Goal: Task Accomplishment & Management: Manage account settings

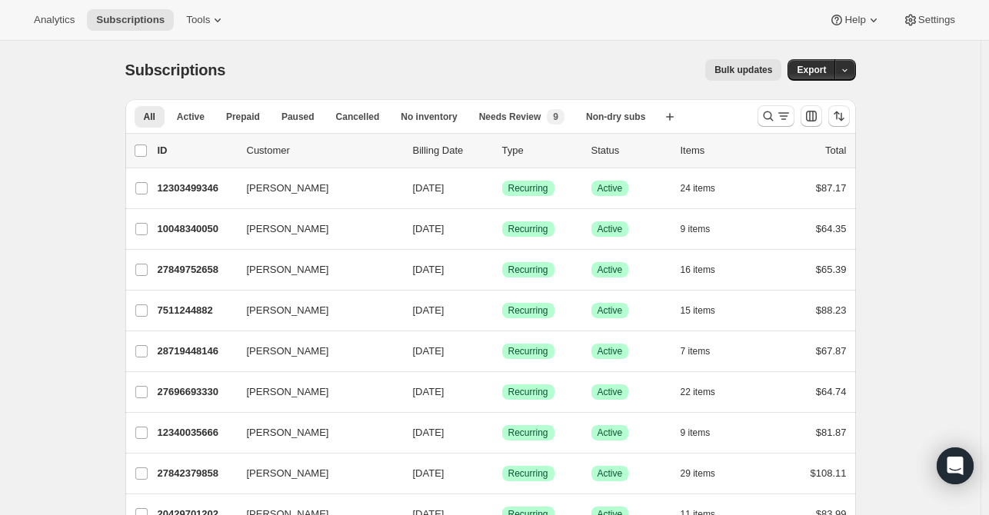
click at [781, 111] on icon "Search and filter results" at bounding box center [783, 115] width 15 height 15
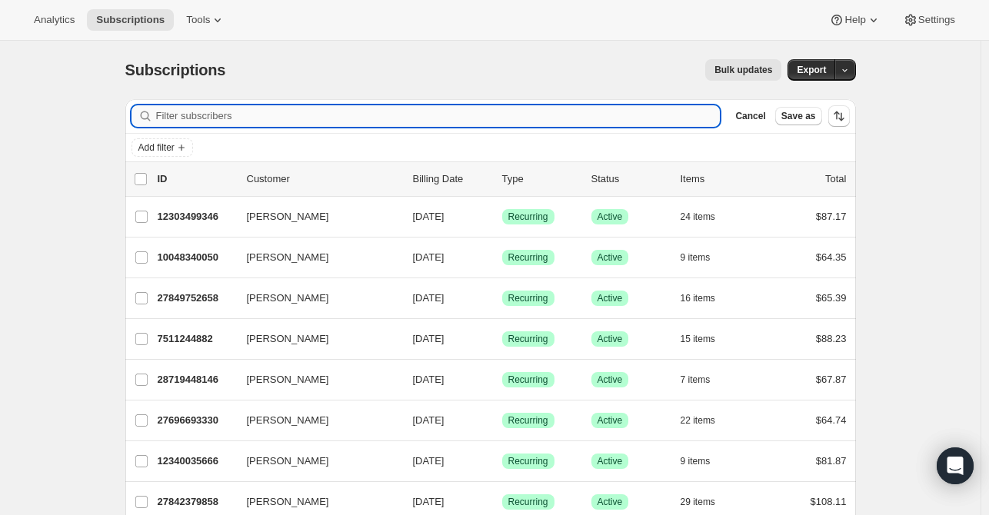
paste input "[EMAIL_ADDRESS][DOMAIN_NAME]"
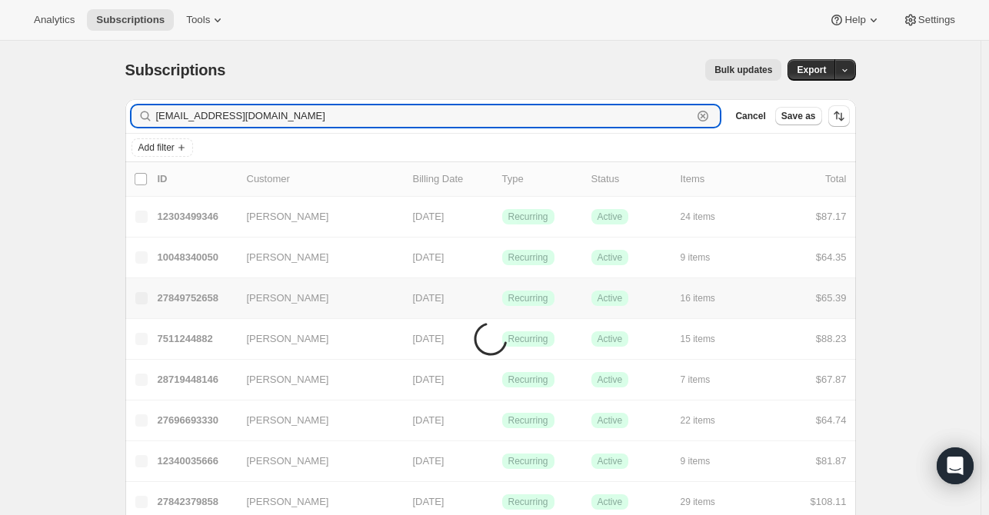
type input "[EMAIL_ADDRESS][DOMAIN_NAME]"
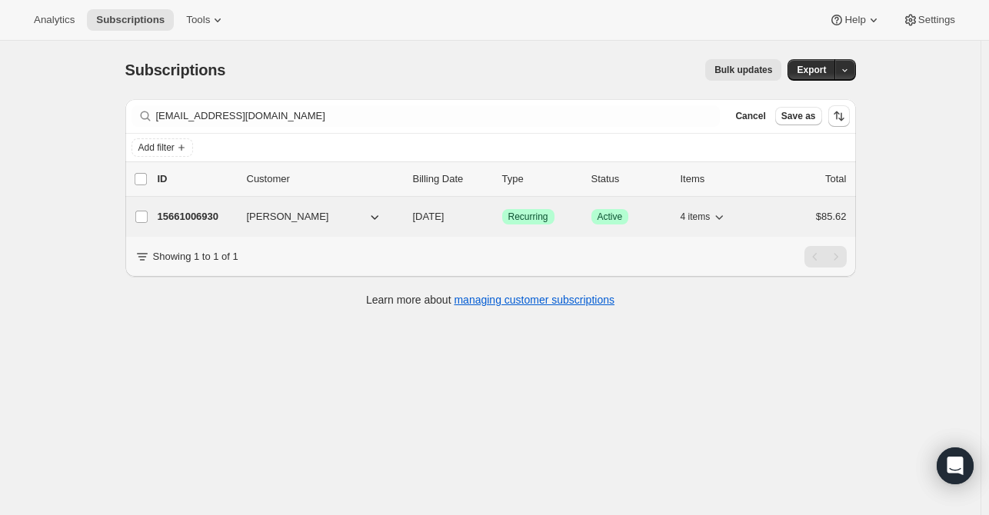
click at [208, 218] on p "15661006930" at bounding box center [196, 216] width 77 height 15
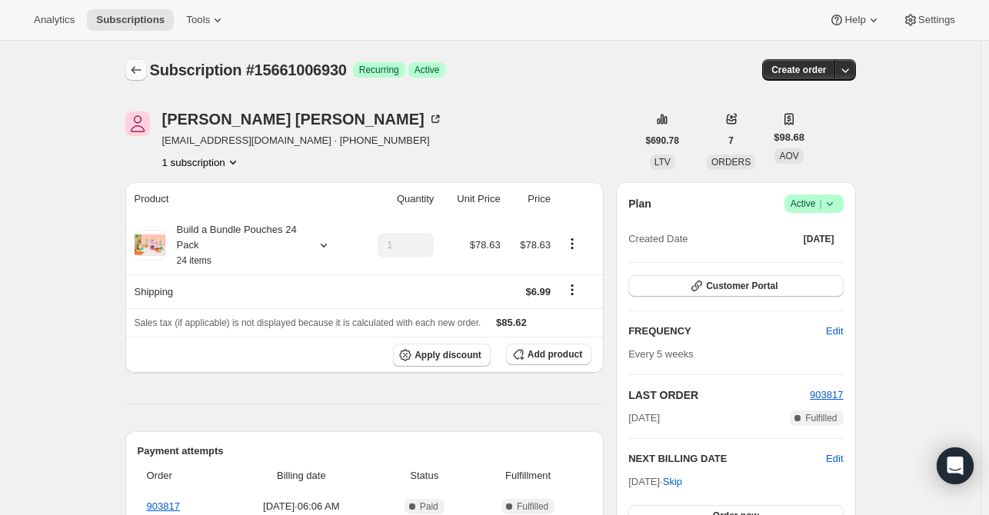
click at [144, 76] on icon "Subscriptions" at bounding box center [135, 69] width 15 height 15
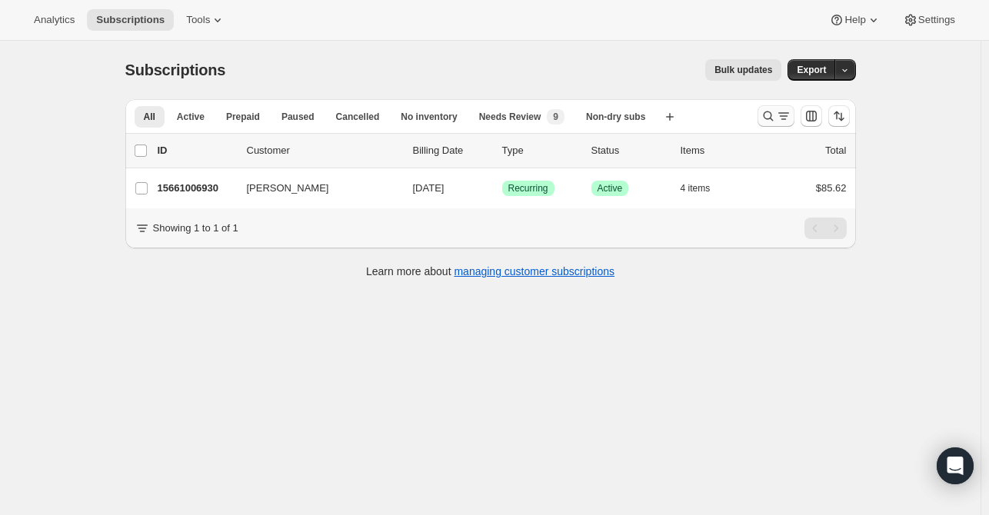
click at [781, 121] on icon "Search and filter results" at bounding box center [783, 115] width 15 height 15
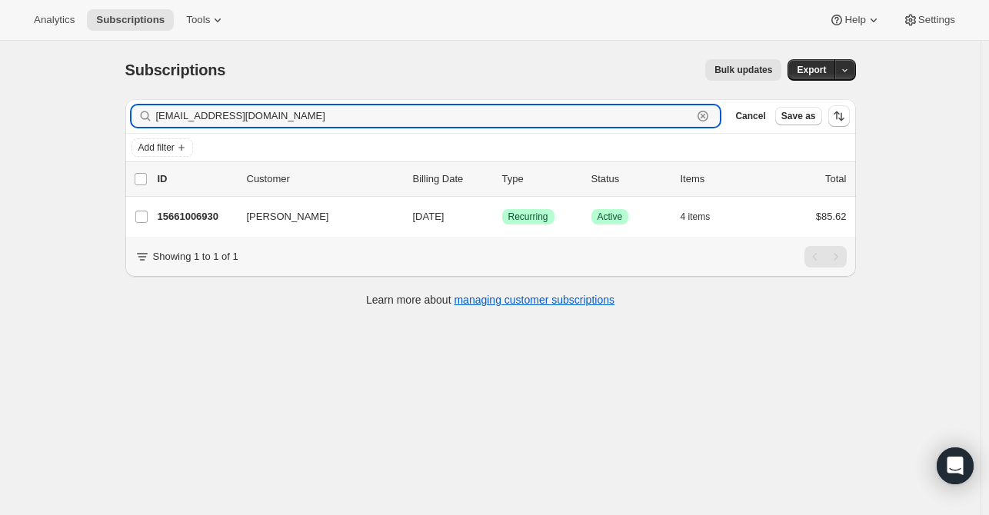
click at [710, 120] on icon "button" at bounding box center [702, 115] width 15 height 15
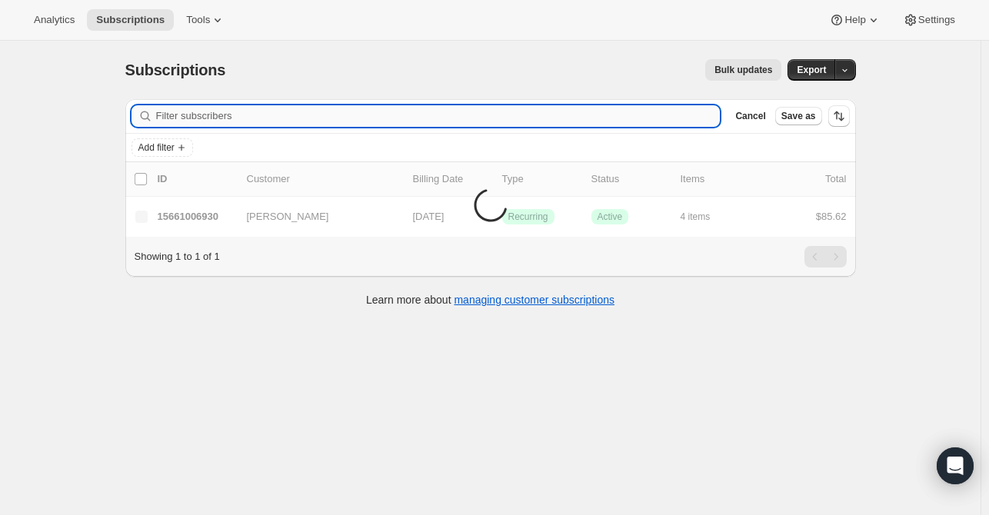
paste input "[EMAIL_ADDRESS][DOMAIN_NAME]"
type input "[EMAIL_ADDRESS][DOMAIN_NAME]"
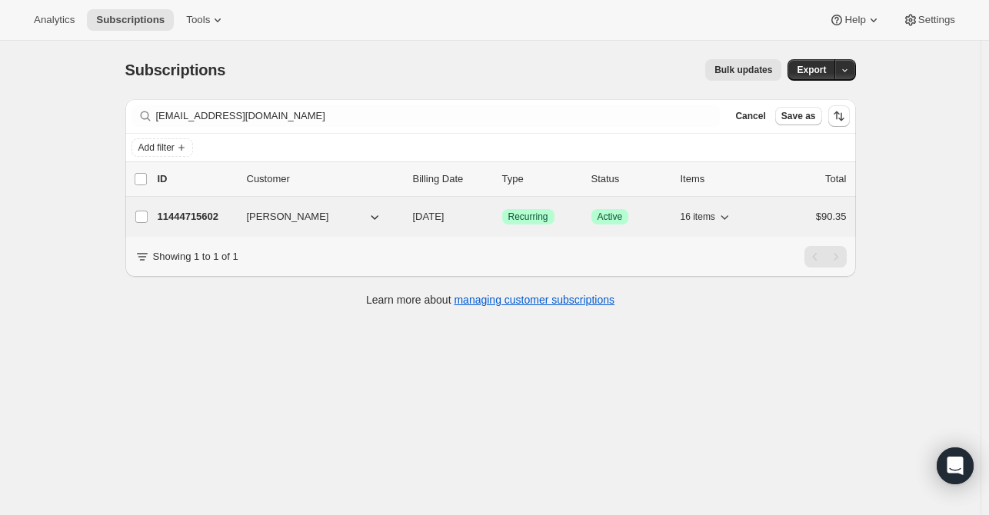
click at [221, 224] on div "11444715602 [PERSON_NAME] [DATE] Success Recurring Success Active 16 items $90.…" at bounding box center [502, 217] width 689 height 22
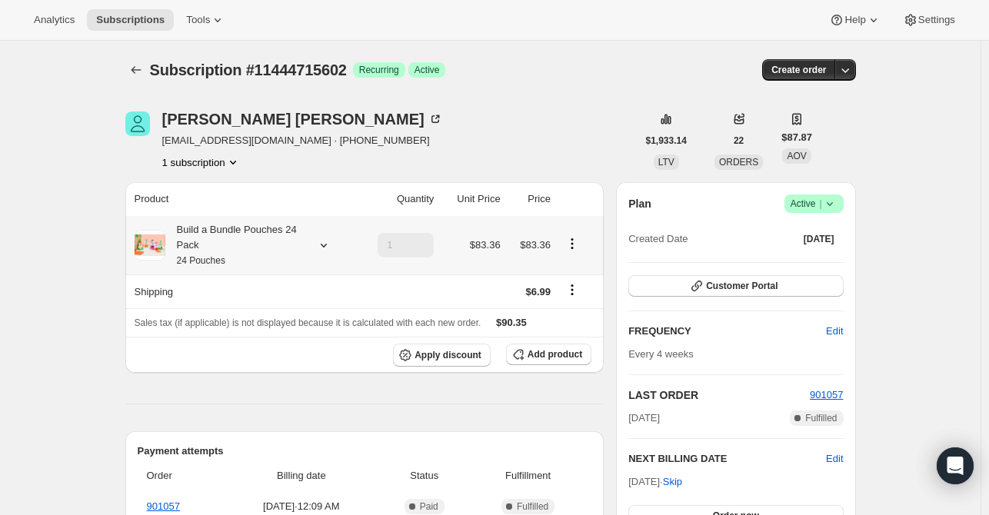
click at [323, 241] on icon at bounding box center [323, 245] width 15 height 15
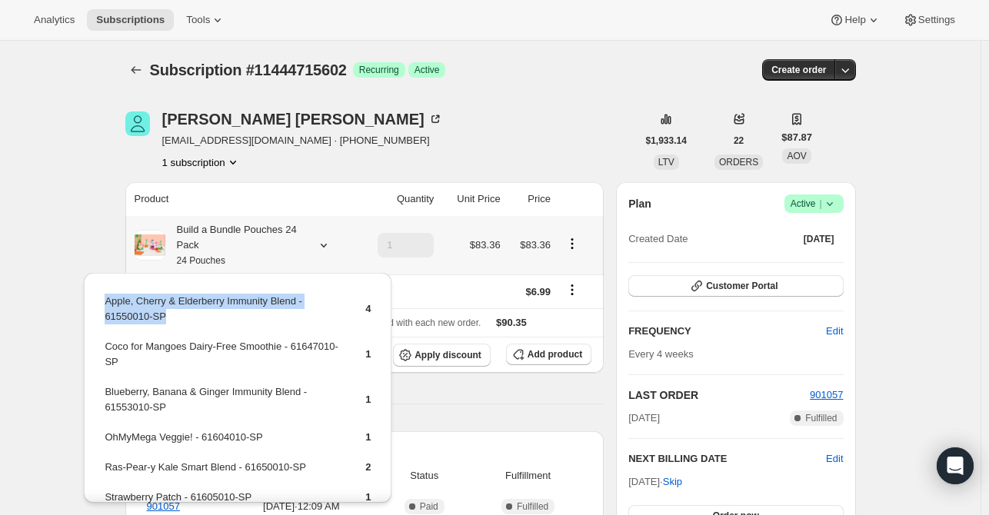
drag, startPoint x: 175, startPoint y: 318, endPoint x: 105, endPoint y: 308, distance: 71.4
click at [105, 308] on td "Apple, Cherry & Elderberry Immunity Blend - 61550010-SP" at bounding box center [221, 315] width 235 height 44
copy td "Apple, Cherry & Elderberry Immunity Blend - 61550010-SP"
click at [569, 359] on span "Add product" at bounding box center [554, 354] width 55 height 12
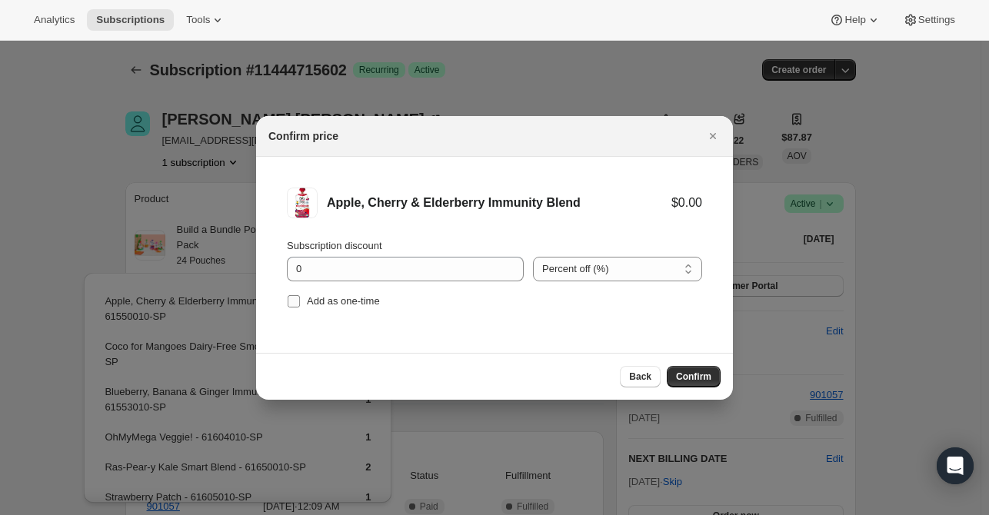
click at [314, 300] on span "Add as one-time" at bounding box center [343, 301] width 73 height 12
click at [300, 300] on input "Add as one-time" at bounding box center [294, 301] width 12 height 12
checkbox input "true"
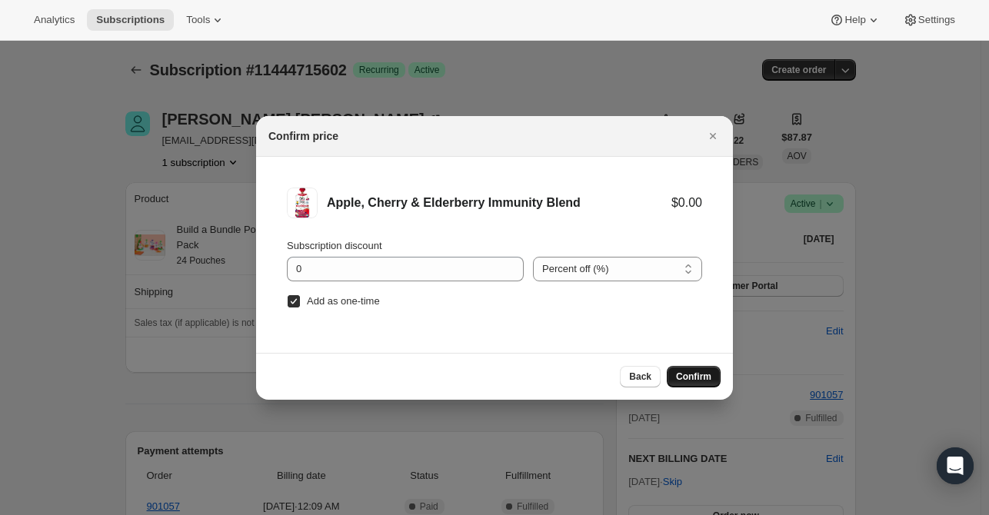
click at [710, 378] on span "Confirm" at bounding box center [693, 377] width 35 height 12
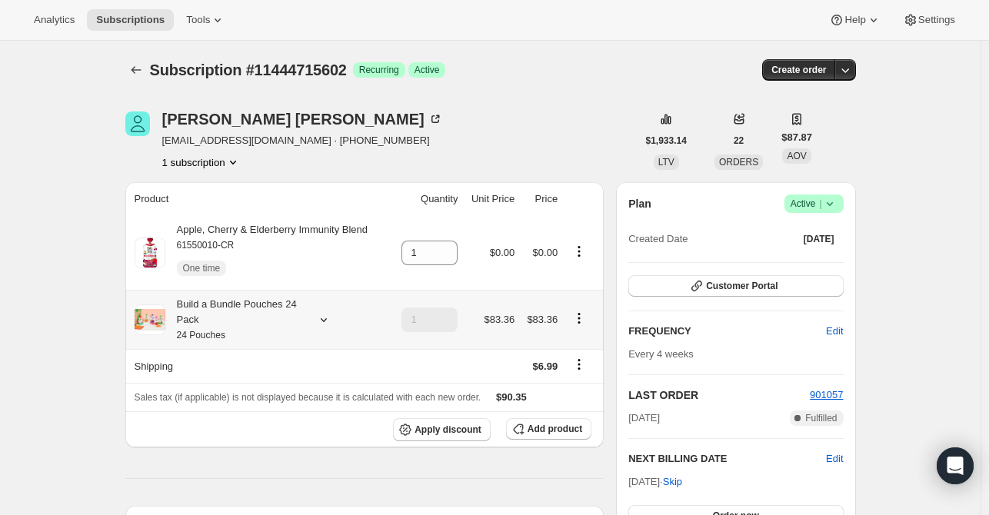
click at [325, 314] on icon at bounding box center [323, 319] width 15 height 15
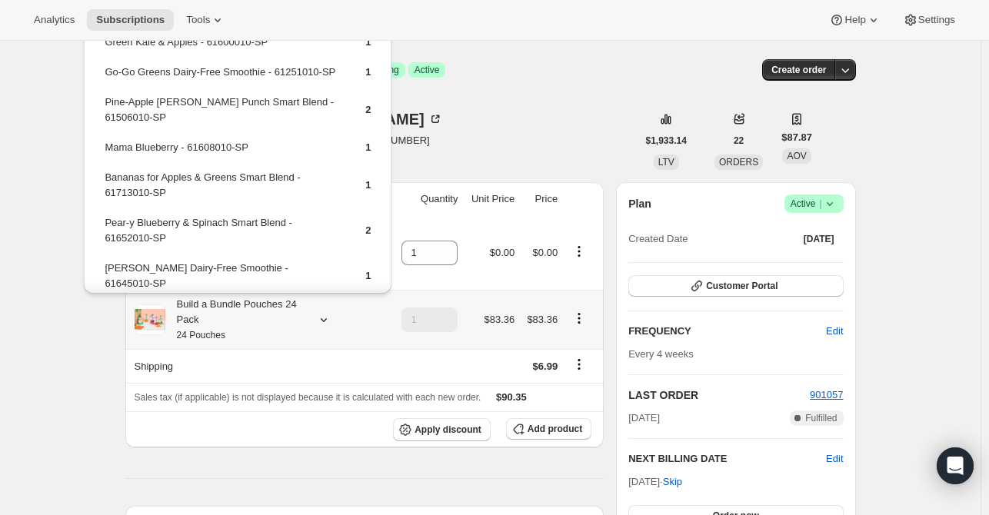
scroll to position [384, 0]
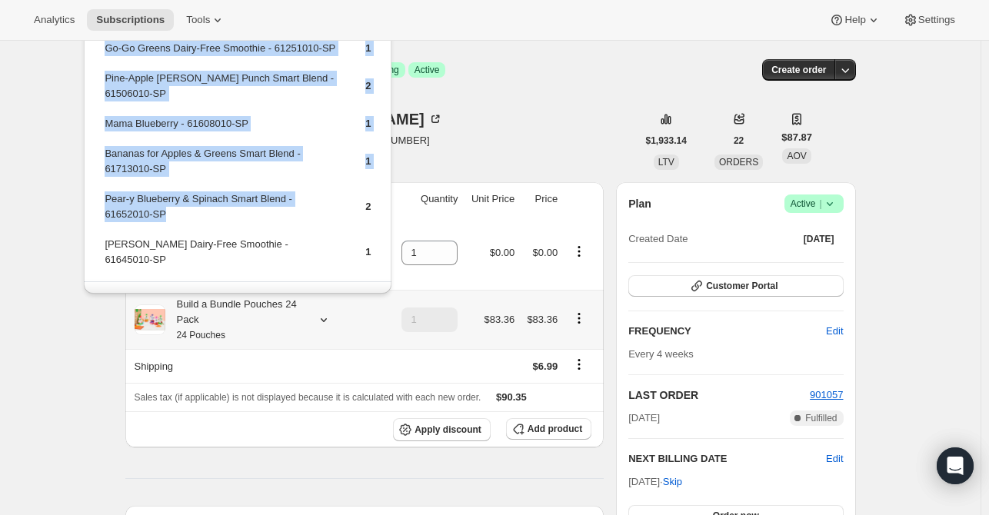
drag, startPoint x: 110, startPoint y: 206, endPoint x: 99, endPoint y: 200, distance: 12.4
click at [112, 205] on td "Pear-y Blueberry & Spinach Smart Blend - 61652010-SP" at bounding box center [221, 213] width 235 height 44
click at [172, 215] on td "Pear-y Blueberry & Spinach Smart Blend - 61652010-SP" at bounding box center [221, 213] width 235 height 44
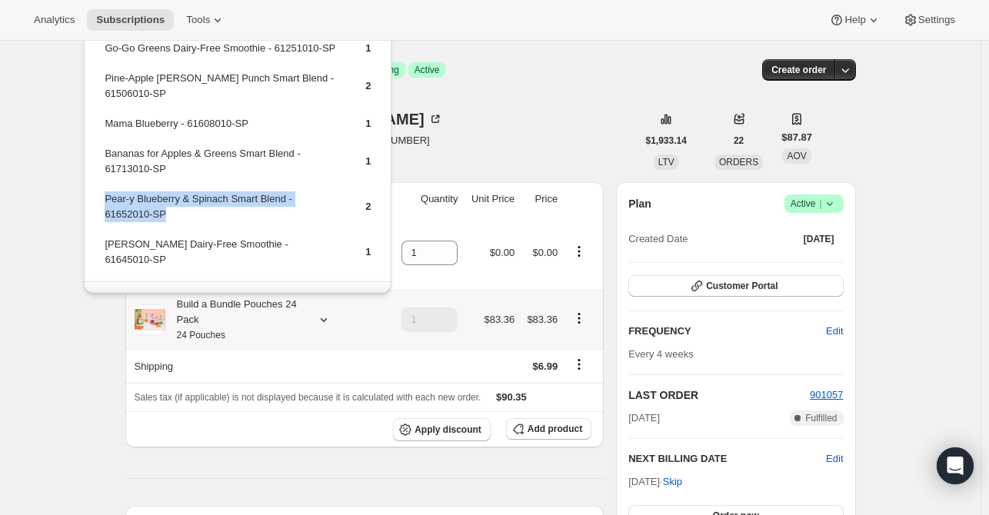
drag, startPoint x: 142, startPoint y: 212, endPoint x: 105, endPoint y: 198, distance: 40.4
click at [105, 198] on td "Pear-y Blueberry & Spinach Smart Blend - 61652010-SP" at bounding box center [221, 213] width 235 height 44
click at [555, 425] on span "Add product" at bounding box center [554, 429] width 55 height 12
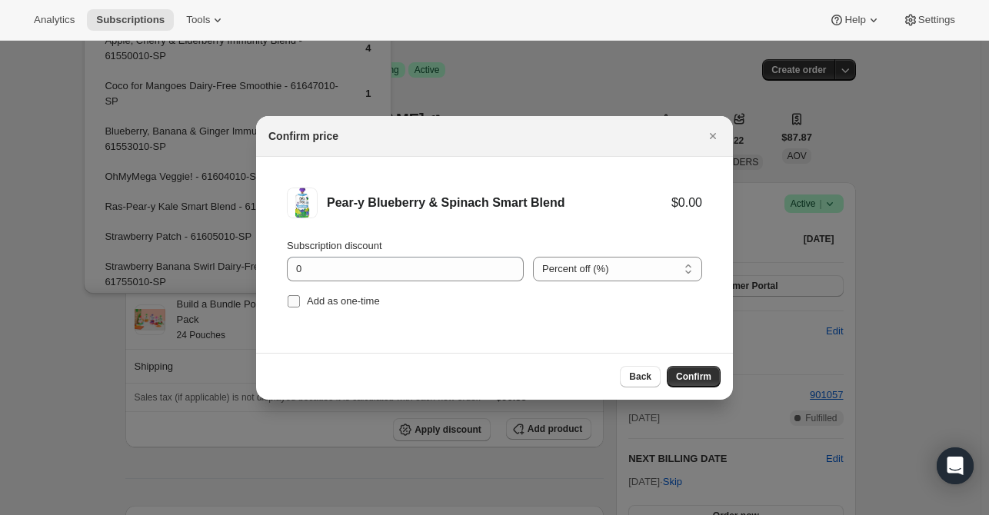
click at [320, 304] on span "Add as one-time" at bounding box center [343, 301] width 73 height 12
click at [300, 304] on input "Add as one-time" at bounding box center [294, 301] width 12 height 12
checkbox input "true"
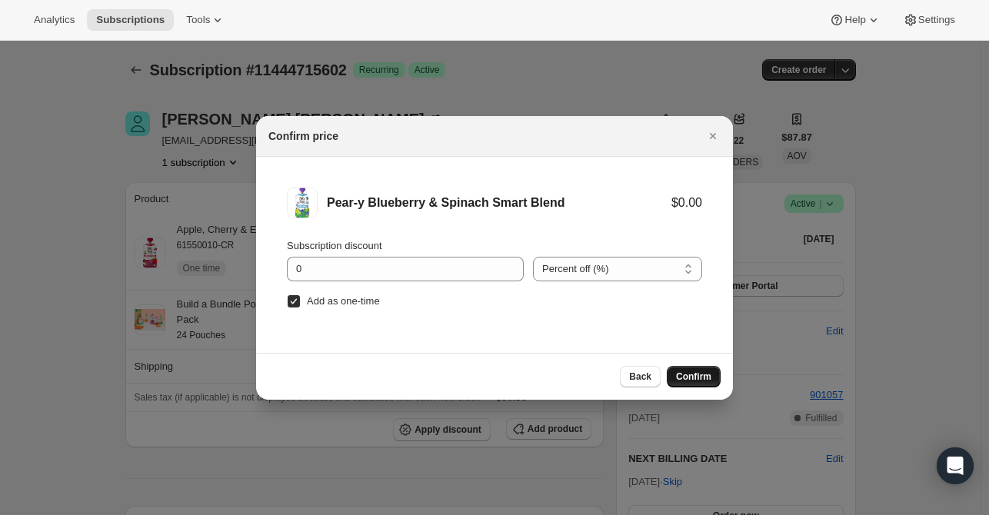
click at [681, 373] on span "Confirm" at bounding box center [693, 377] width 35 height 12
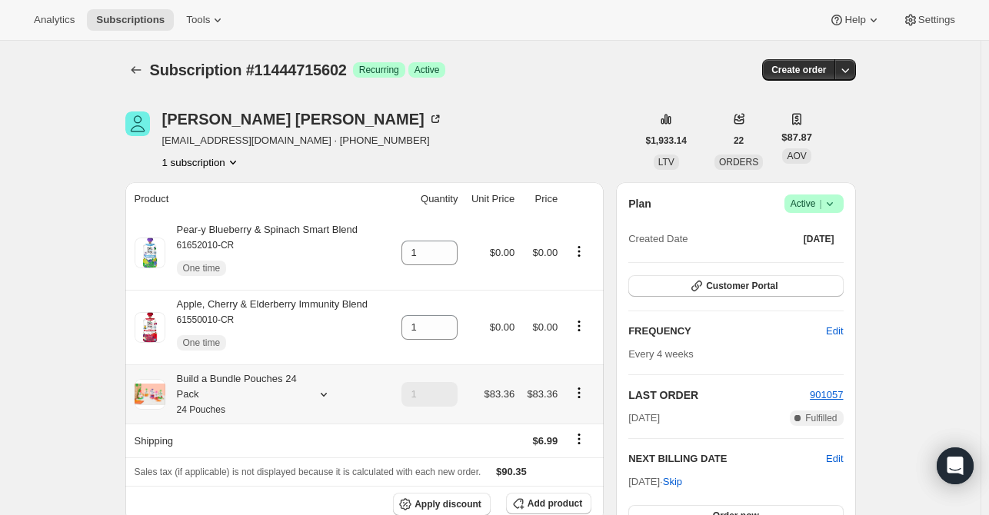
click at [322, 401] on icon at bounding box center [323, 394] width 15 height 15
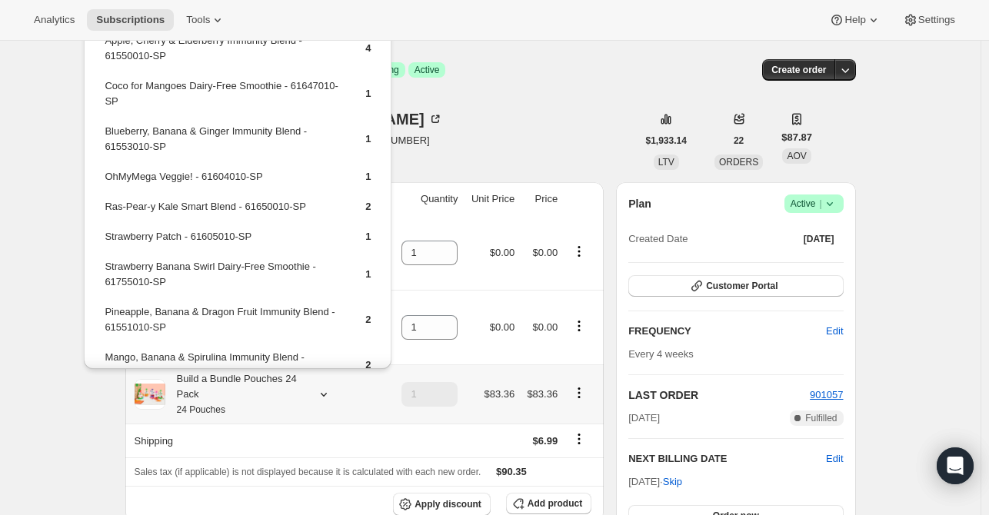
scroll to position [77, 0]
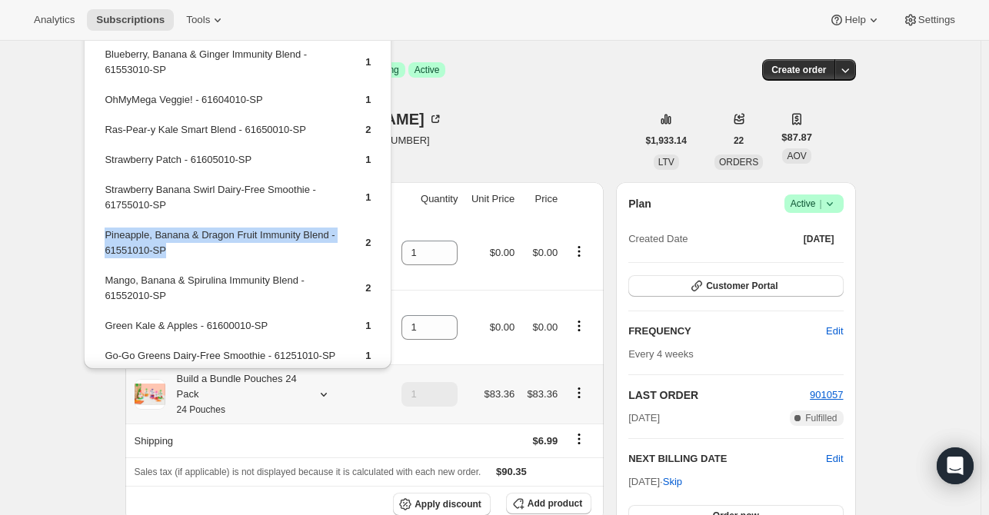
drag, startPoint x: 131, startPoint y: 245, endPoint x: 104, endPoint y: 235, distance: 29.7
click at [104, 235] on td "Pineapple, Banana & Dragon Fruit Immunity Blend - 61551010-SP" at bounding box center [221, 249] width 235 height 44
copy td "Pineapple, Banana & Dragon Fruit Immunity Blend - 61551010-SP"
click at [561, 507] on span "Add product" at bounding box center [554, 504] width 55 height 12
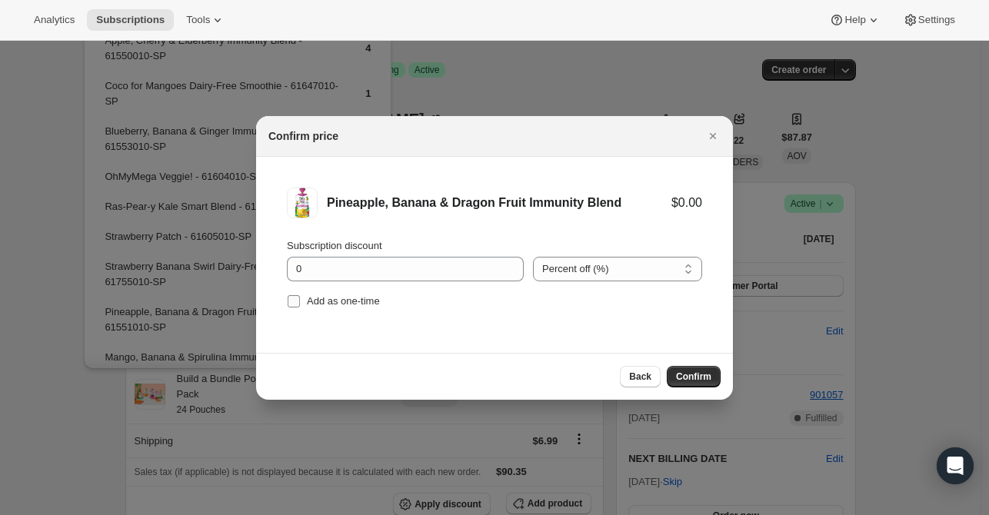
click at [325, 305] on span "Add as one-time" at bounding box center [343, 301] width 73 height 12
click at [300, 305] on input "Add as one-time" at bounding box center [294, 301] width 12 height 12
checkbox input "true"
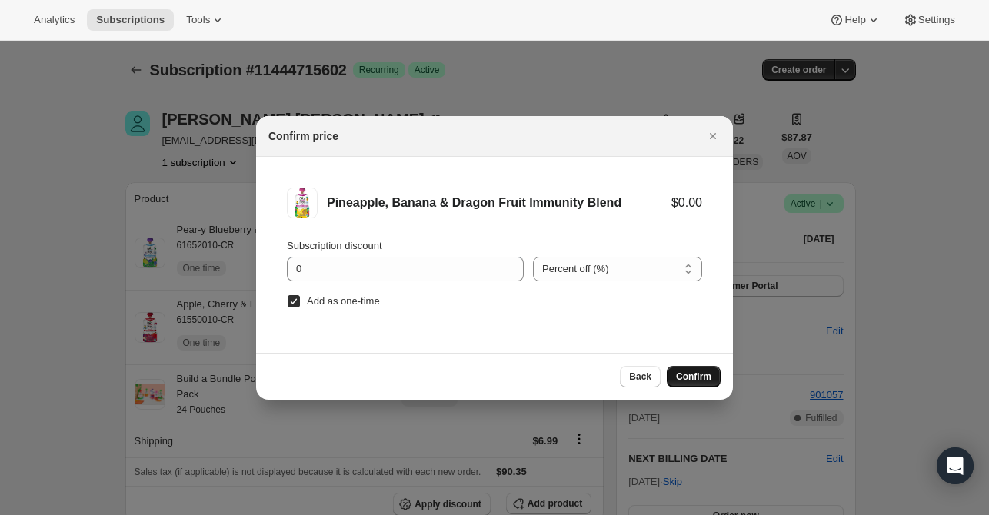
click at [699, 376] on span "Confirm" at bounding box center [693, 377] width 35 height 12
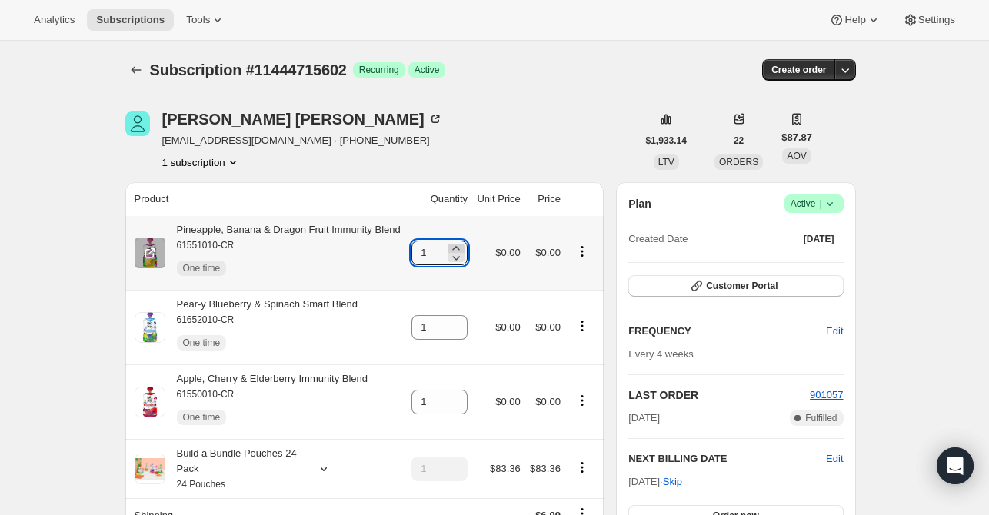
click at [464, 247] on icon at bounding box center [455, 248] width 15 height 15
type input "2"
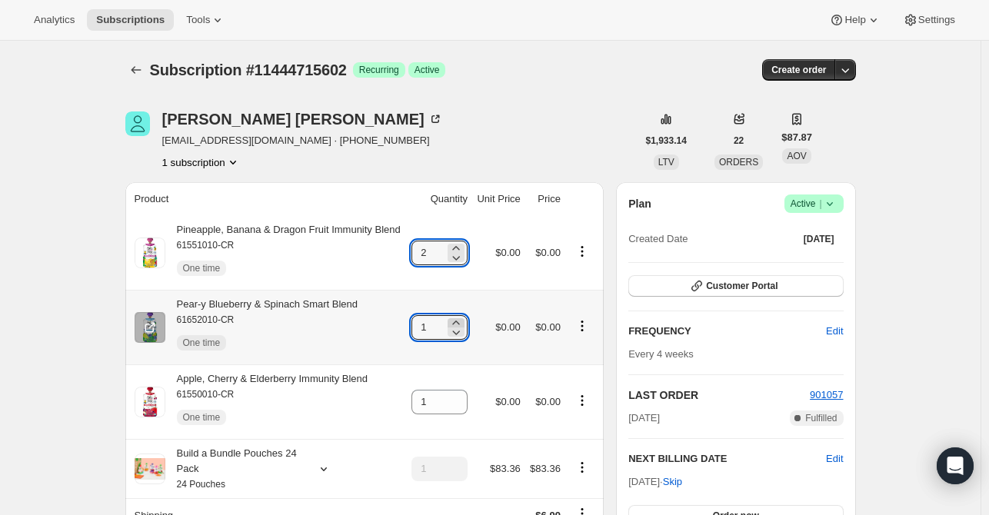
click at [463, 322] on icon at bounding box center [455, 322] width 15 height 15
type input "2"
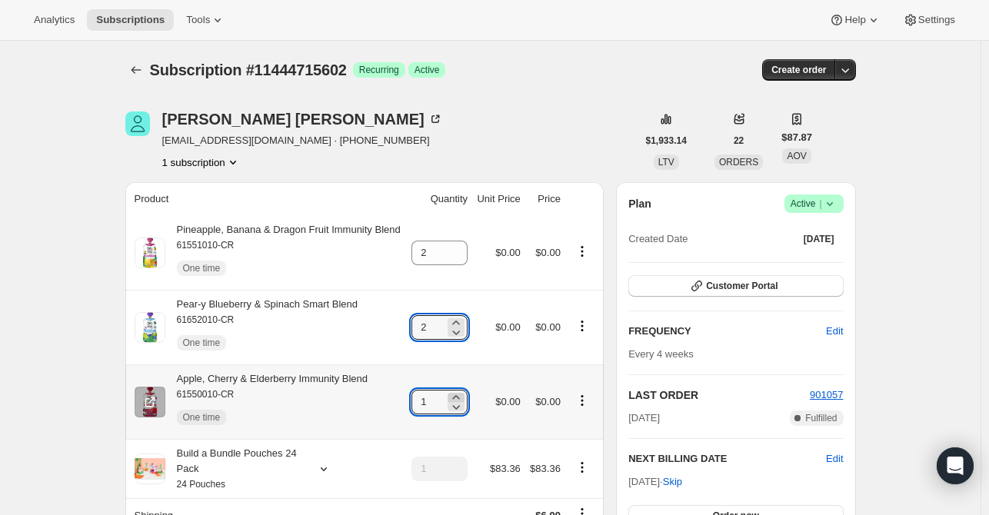
click at [464, 394] on icon at bounding box center [455, 397] width 15 height 15
type input "2"
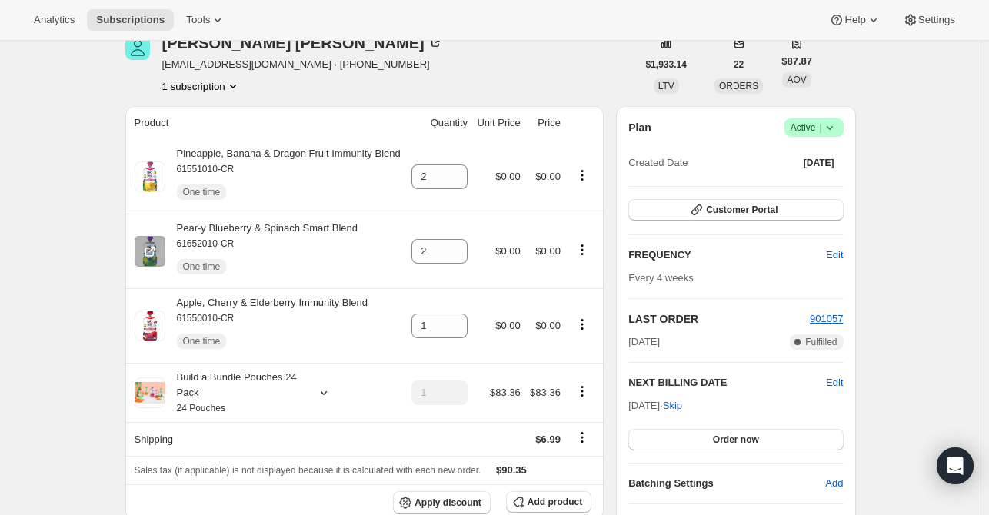
scroll to position [231, 0]
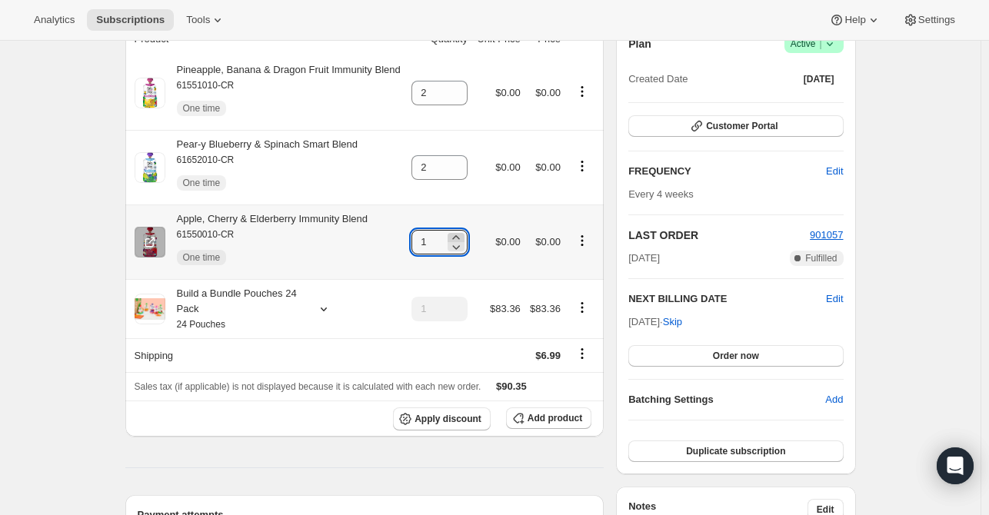
click at [458, 238] on icon at bounding box center [455, 237] width 15 height 15
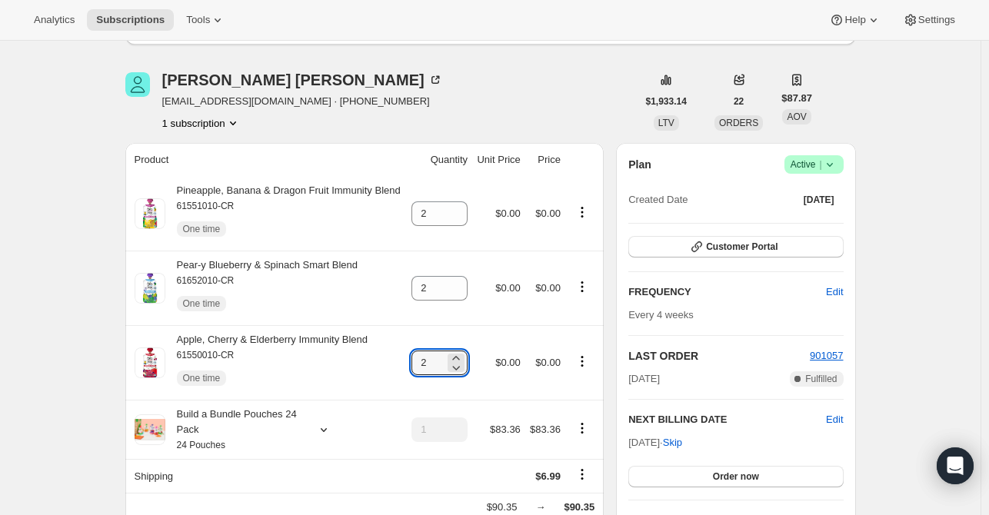
scroll to position [0, 0]
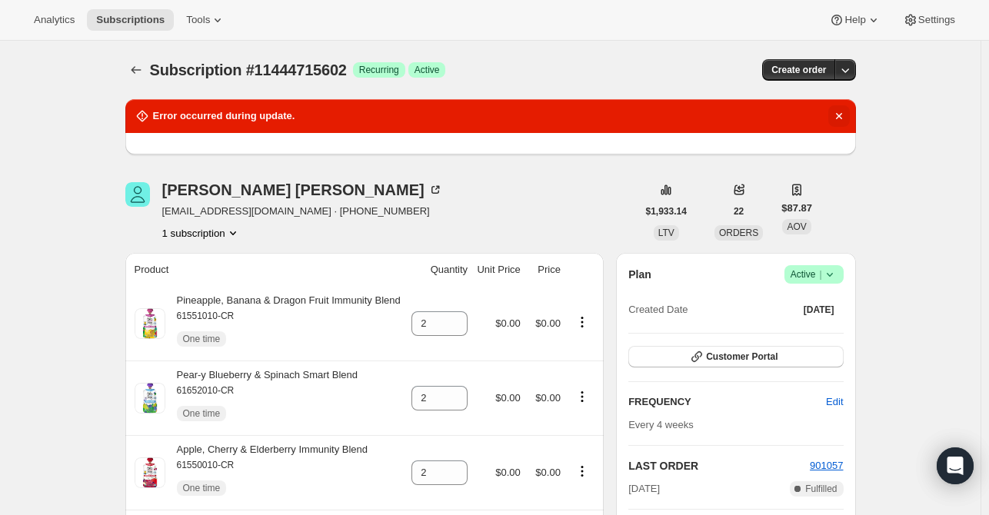
click at [841, 117] on icon "Dismiss notification" at bounding box center [838, 116] width 6 height 6
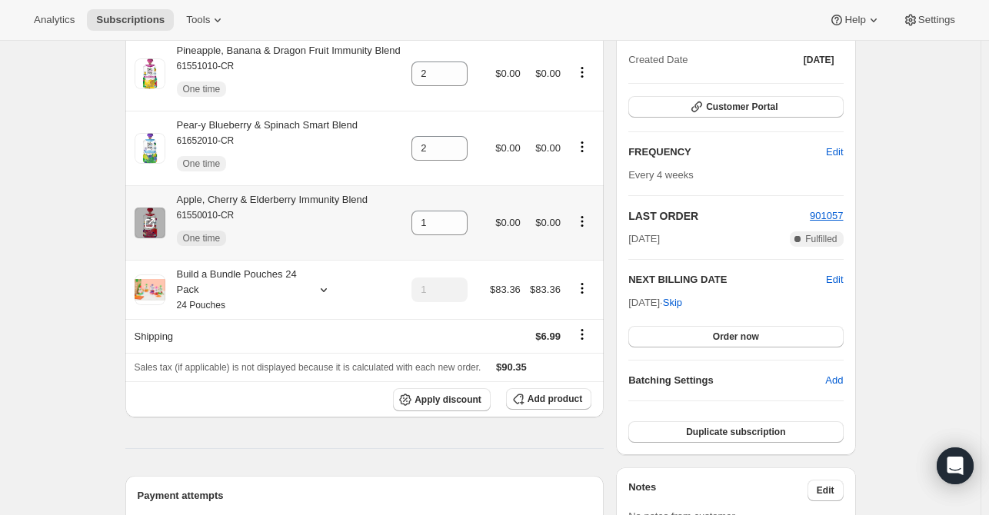
scroll to position [154, 0]
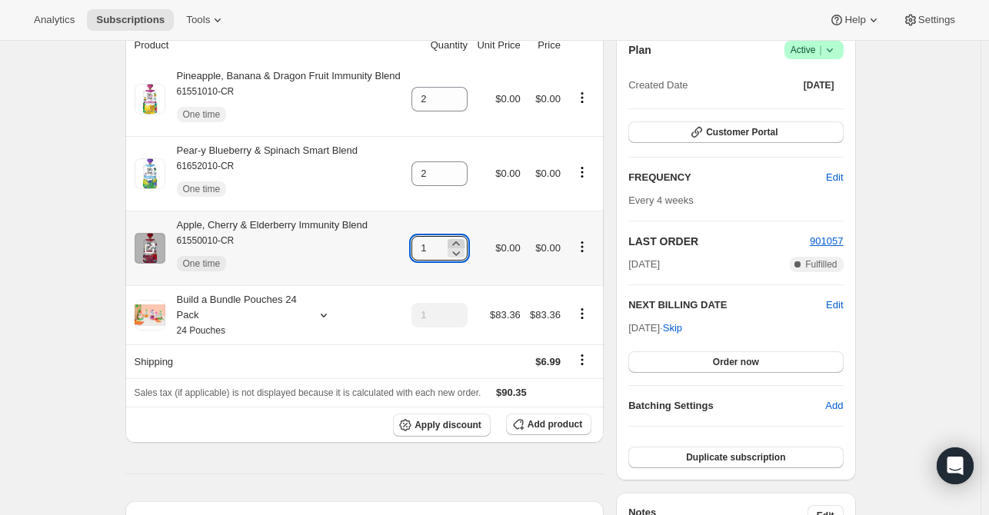
click at [458, 245] on icon at bounding box center [455, 243] width 15 height 15
type input "2"
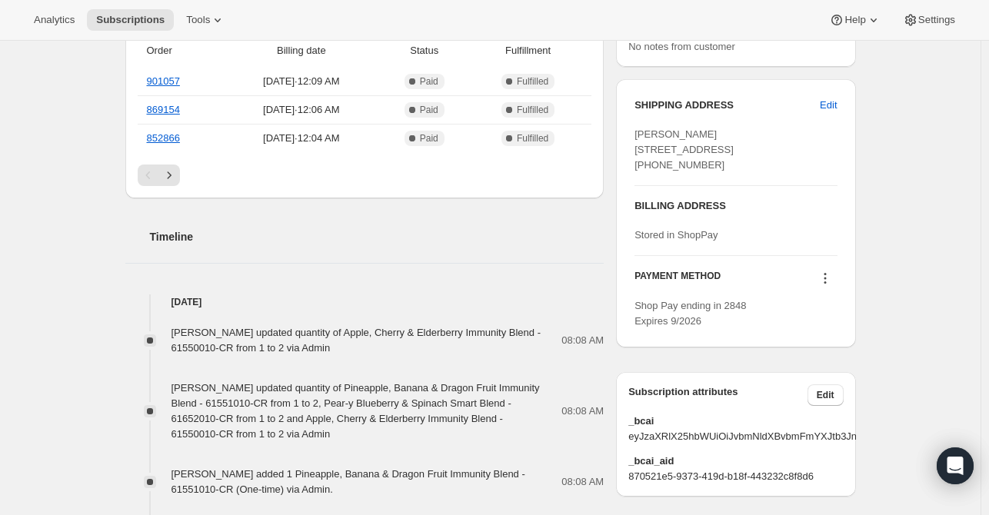
scroll to position [769, 0]
